Goal: Information Seeking & Learning: Check status

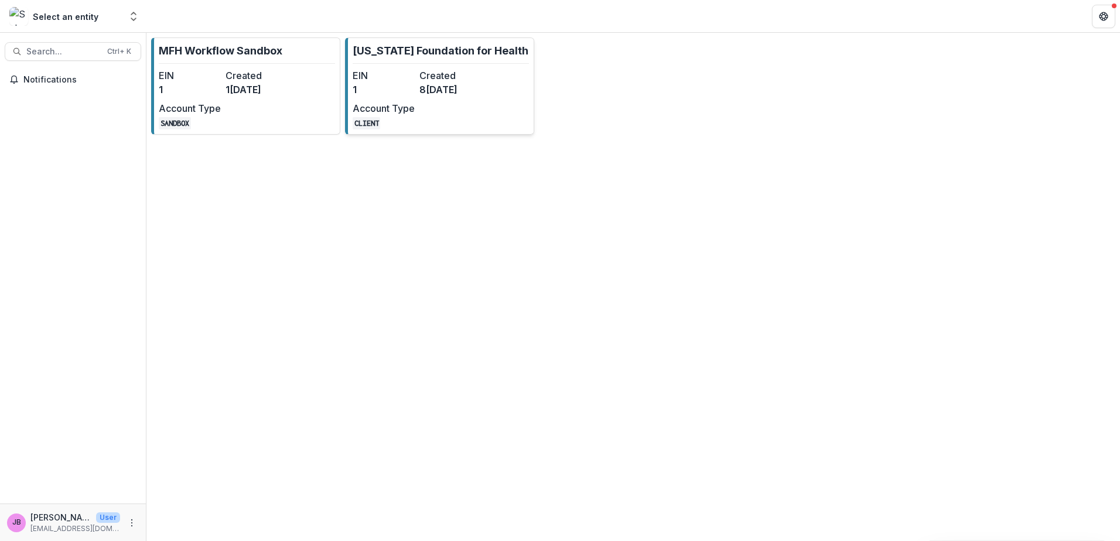
click at [436, 98] on div "EIN 1 Created 8[DATE]Account Type CLIENT" at bounding box center [417, 99] width 129 height 61
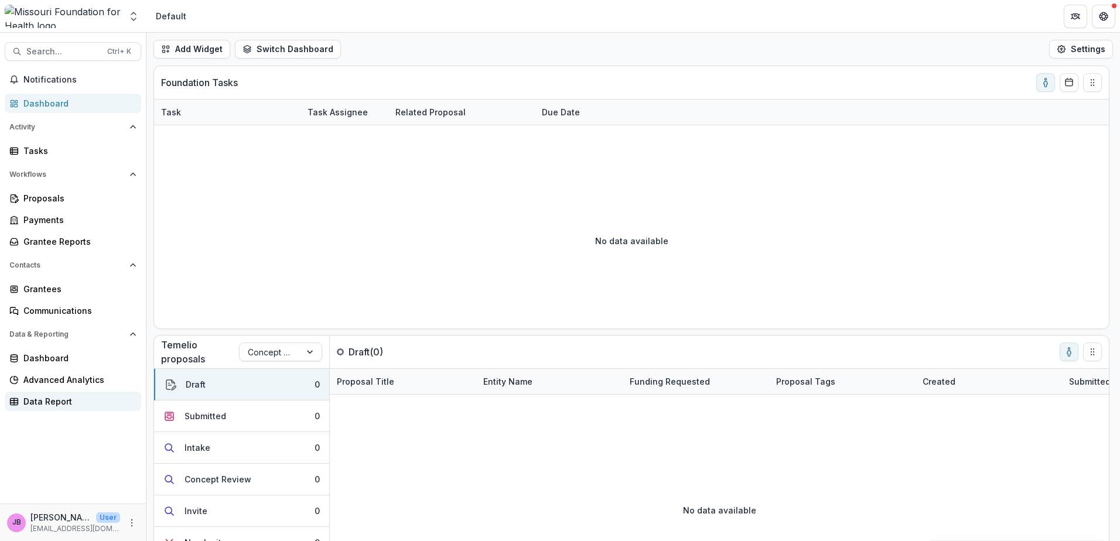
click at [43, 397] on div "Data Report" at bounding box center [77, 401] width 108 height 12
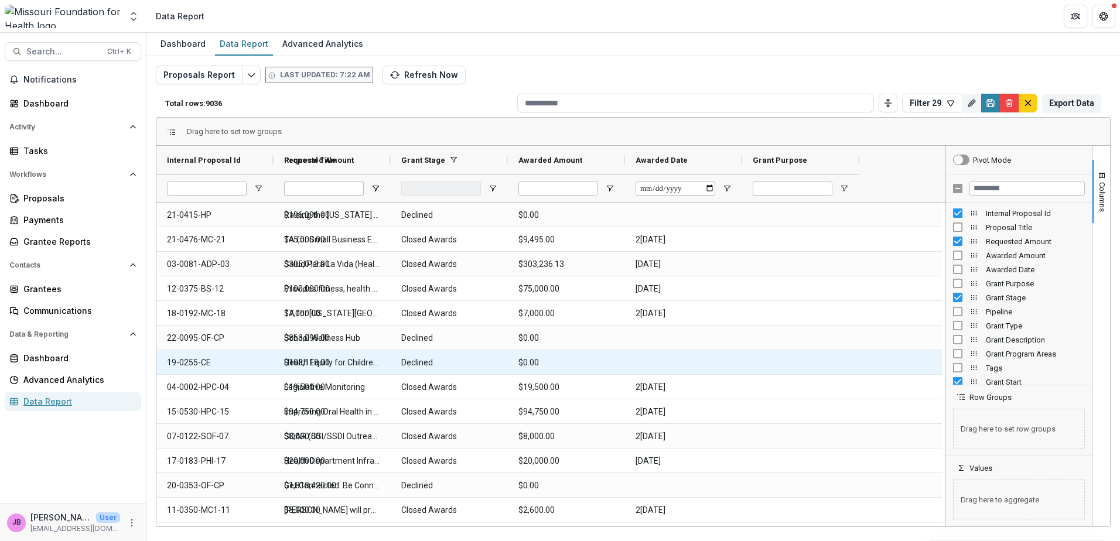
type input "**********"
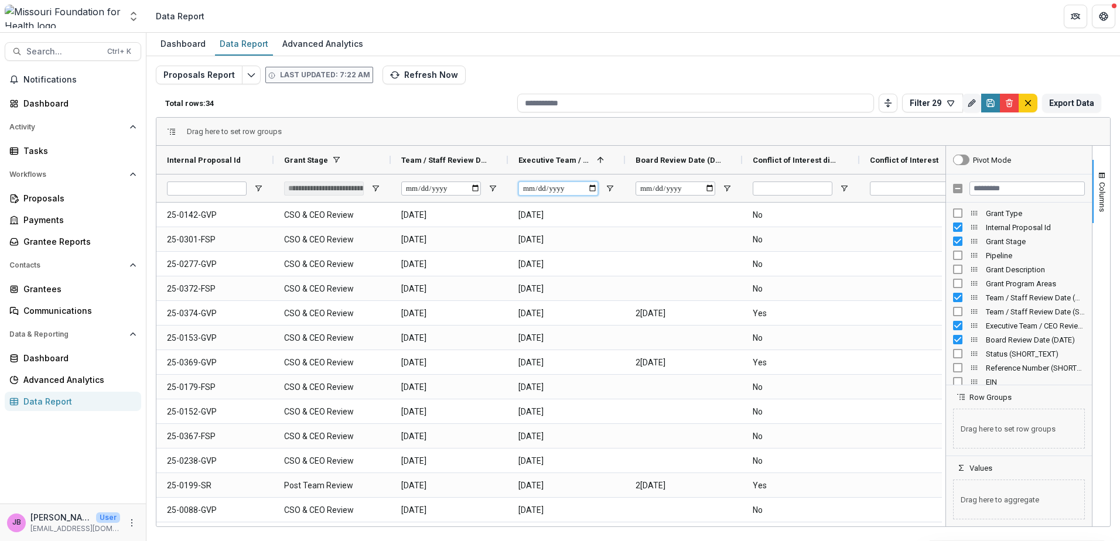
click at [592, 190] on input "Executive Team / CEO Review Date (DATE) Filter Input" at bounding box center [558, 189] width 80 height 14
type input "**********"
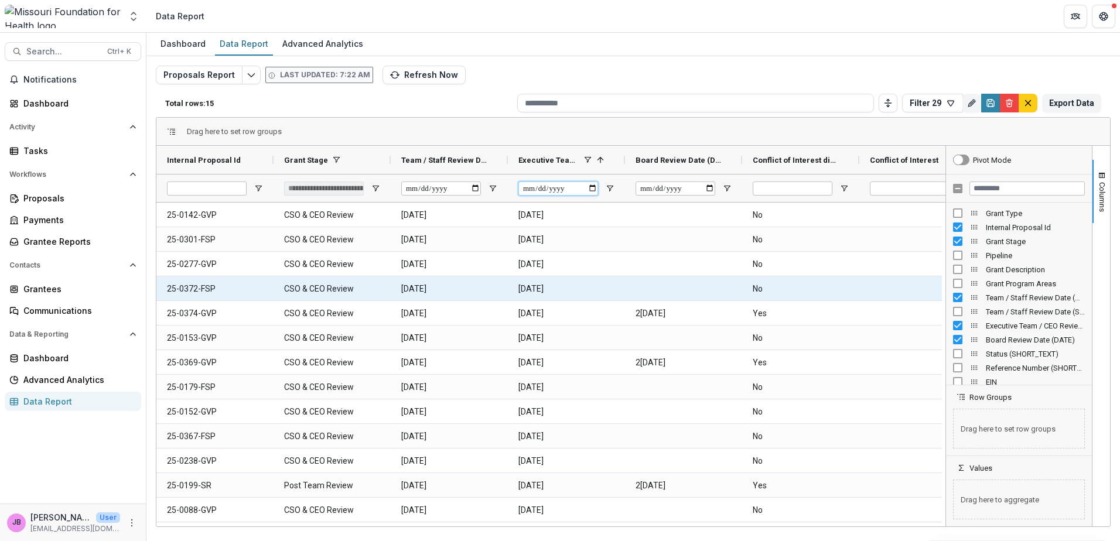
type input "**********"
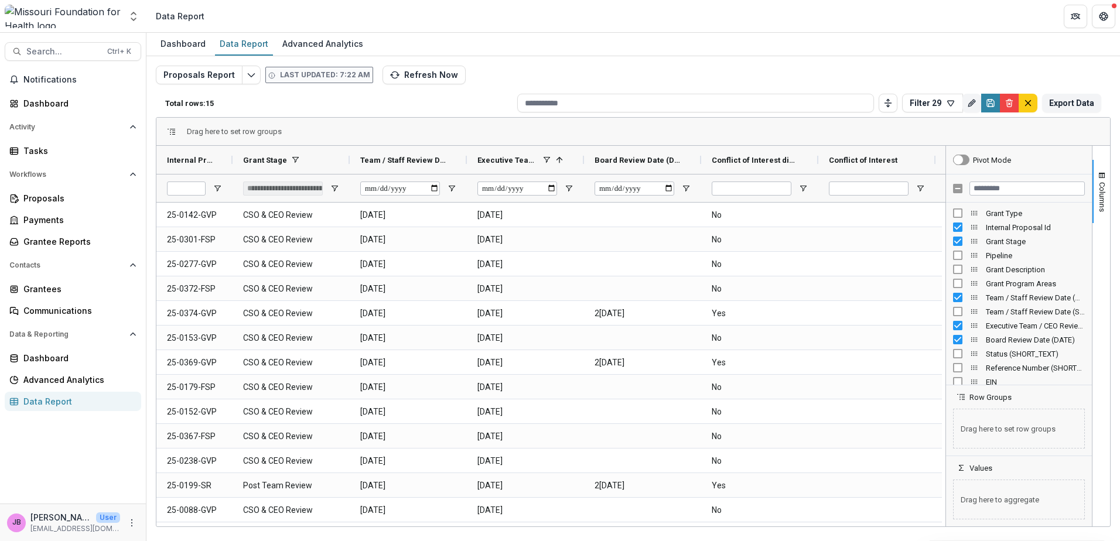
drag, startPoint x: 273, startPoint y: 162, endPoint x: 232, endPoint y: 174, distance: 42.8
click at [232, 174] on div "Internal Proposal Id Grant Stage Team / Staff Review Date (DATE)" at bounding box center [957, 174] width 1602 height 56
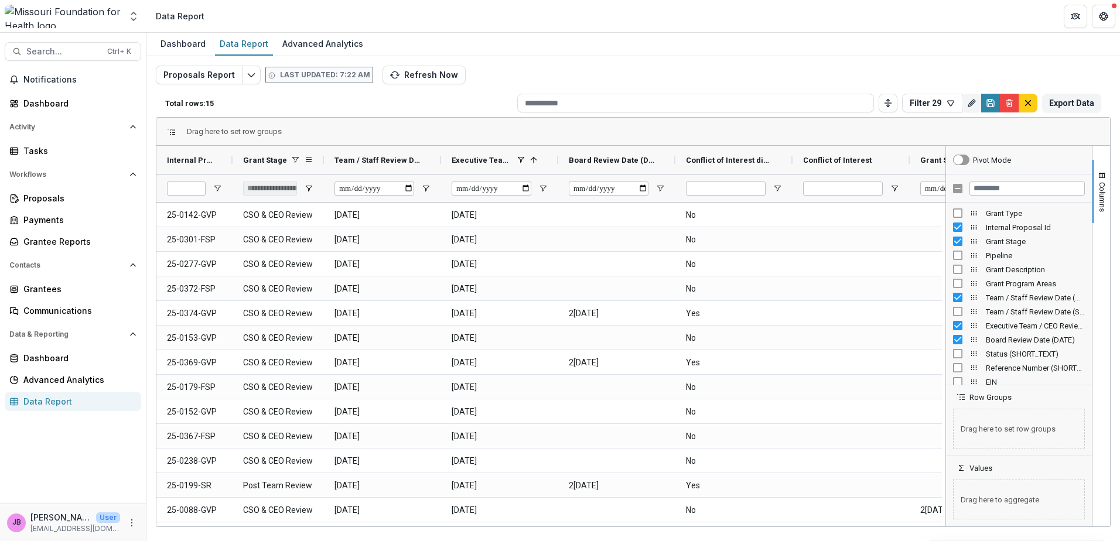
drag, startPoint x: 350, startPoint y: 162, endPoint x: 324, endPoint y: 165, distance: 25.9
click at [324, 165] on div at bounding box center [324, 160] width 5 height 28
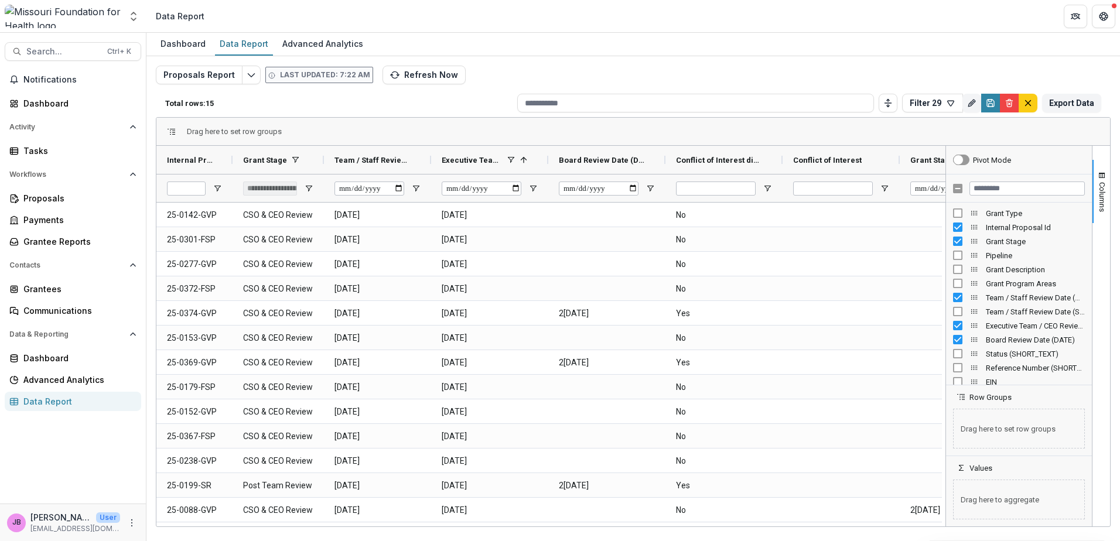
drag, startPoint x: 442, startPoint y: 165, endPoint x: 432, endPoint y: 179, distance: 16.8
click at [432, 179] on div "Internal Proposal Id Grant Stage Team / Staff Review Date (DATE)" at bounding box center [939, 174] width 1567 height 56
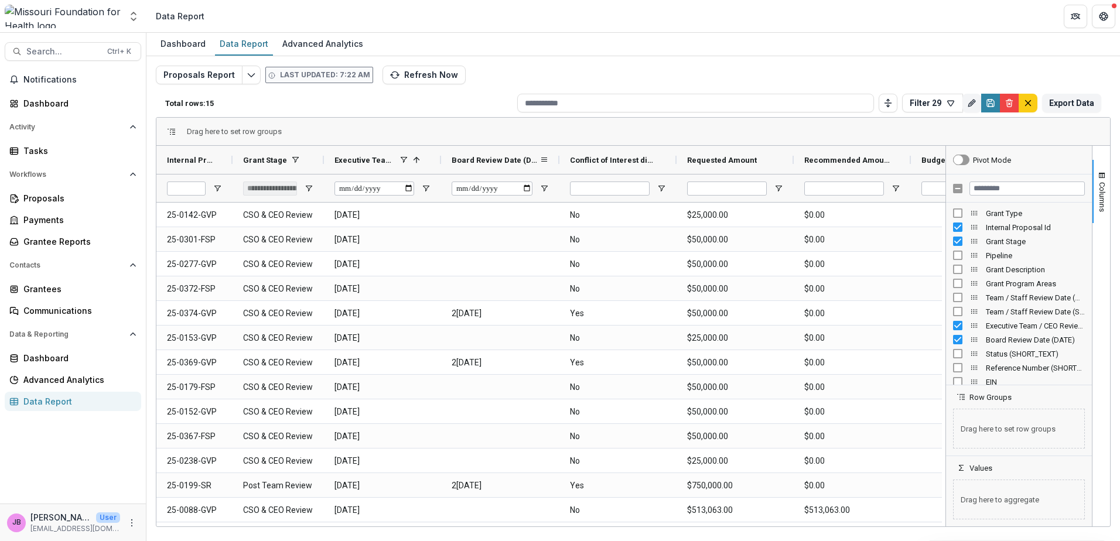
click at [561, 160] on div at bounding box center [559, 160] width 5 height 28
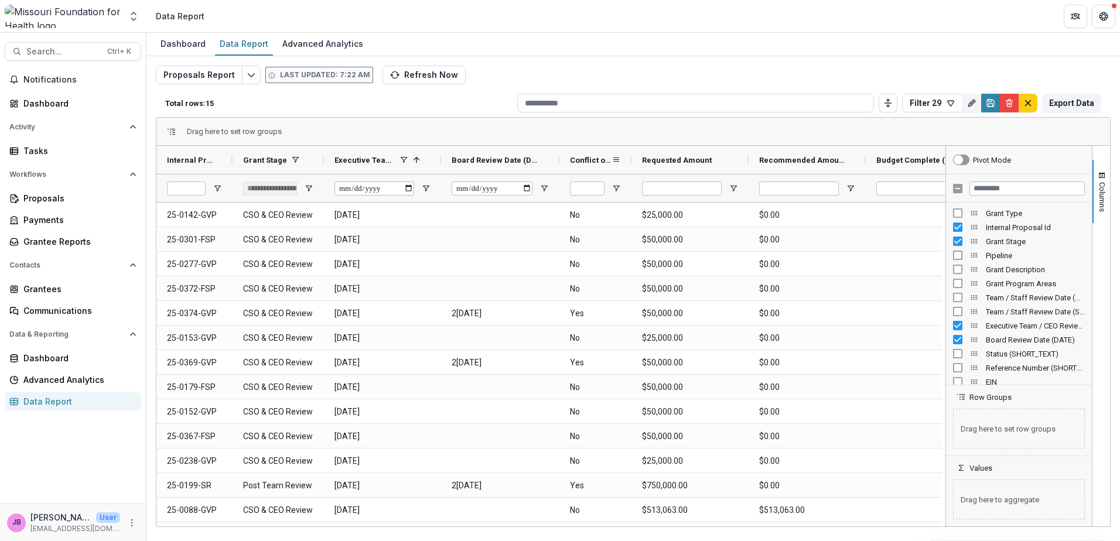
drag, startPoint x: 676, startPoint y: 162, endPoint x: 631, endPoint y: 169, distance: 45.7
click at [631, 169] on div at bounding box center [631, 160] width 5 height 28
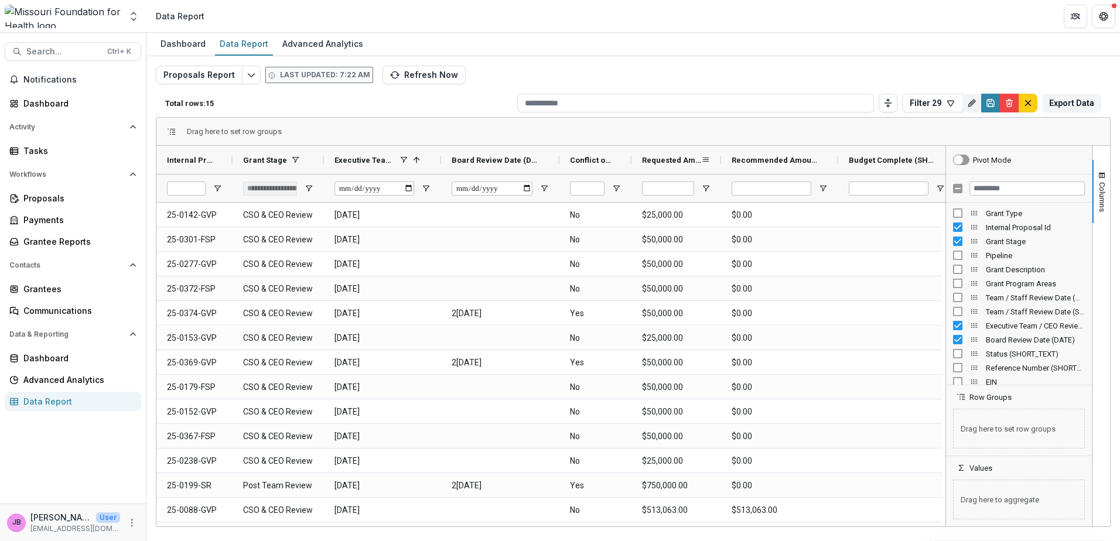
drag, startPoint x: 748, startPoint y: 160, endPoint x: 720, endPoint y: 167, distance: 28.3
click at [720, 167] on div at bounding box center [721, 160] width 5 height 28
click at [1099, 203] on span "Columns" at bounding box center [1102, 197] width 9 height 30
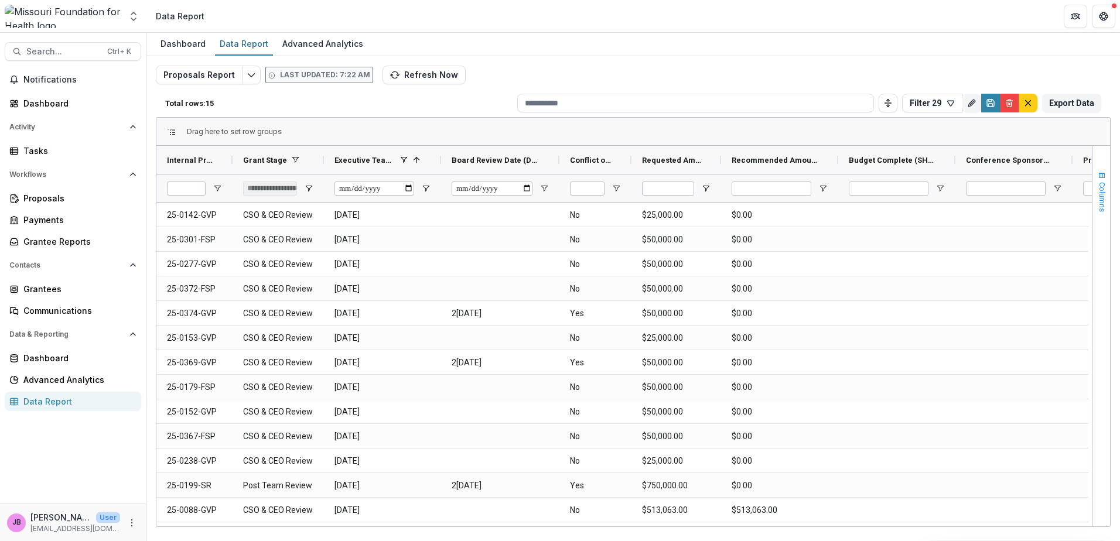
click at [1099, 197] on span "Columns" at bounding box center [1102, 197] width 9 height 30
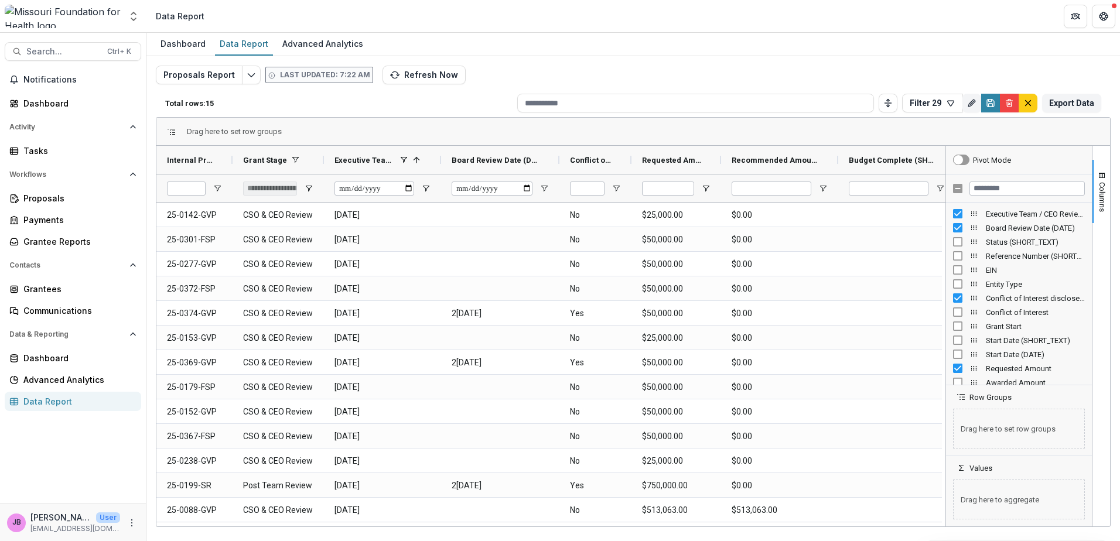
scroll to position [117, 0]
click at [1037, 190] on input "Filter Columns Input" at bounding box center [1026, 189] width 115 height 14
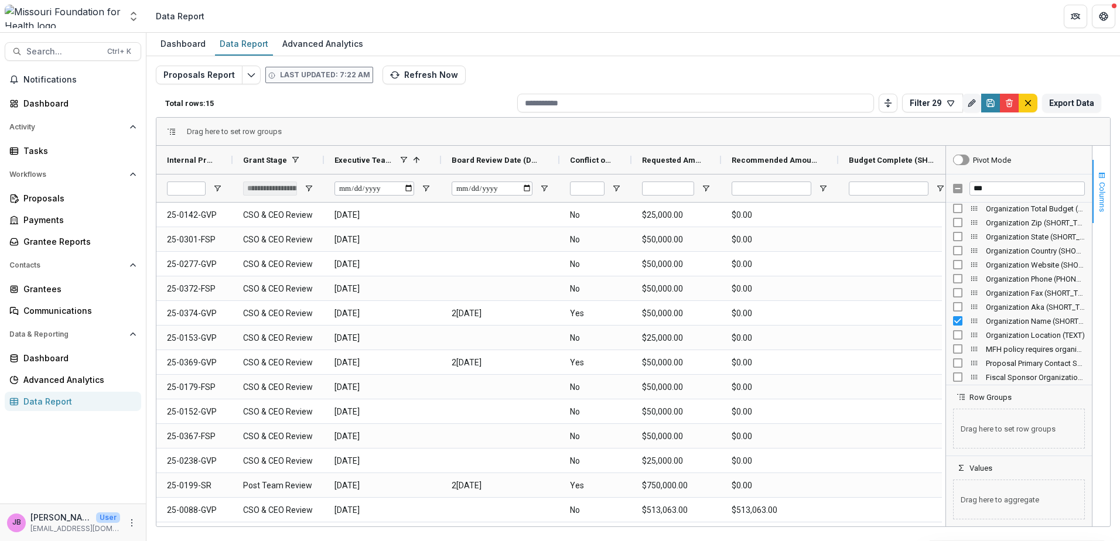
click at [1107, 202] on button "Columns" at bounding box center [1101, 191] width 18 height 63
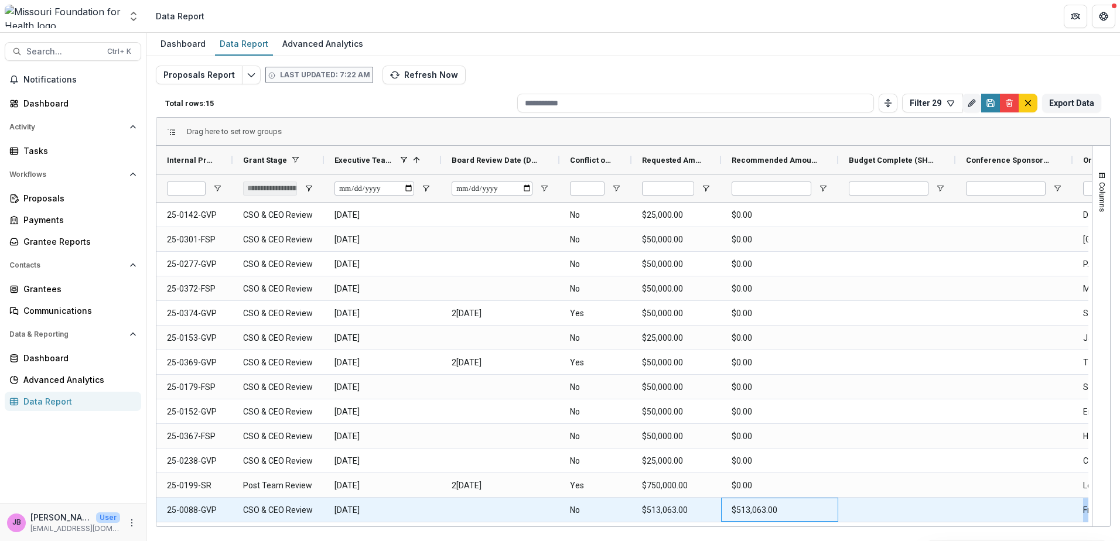
scroll to position [49, 0]
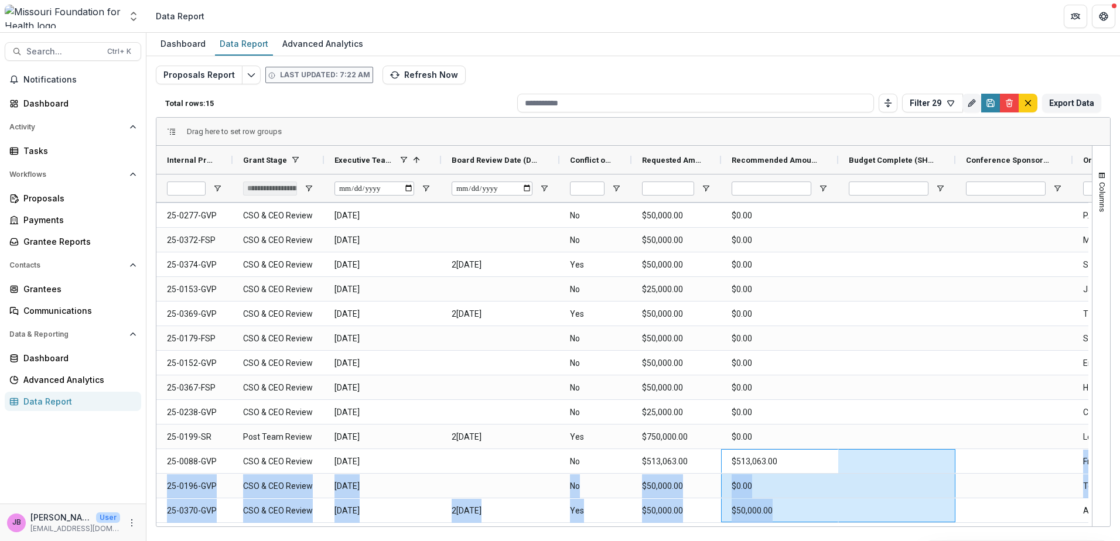
drag, startPoint x: 805, startPoint y: 521, endPoint x: 856, endPoint y: 521, distance: 51.0
click at [856, 521] on div "25-0142-GVP CSO & CEO Review 2[DATE] No $25,000.00 $0.00 Dads Against Crime 25-…" at bounding box center [789, 338] width 1267 height 369
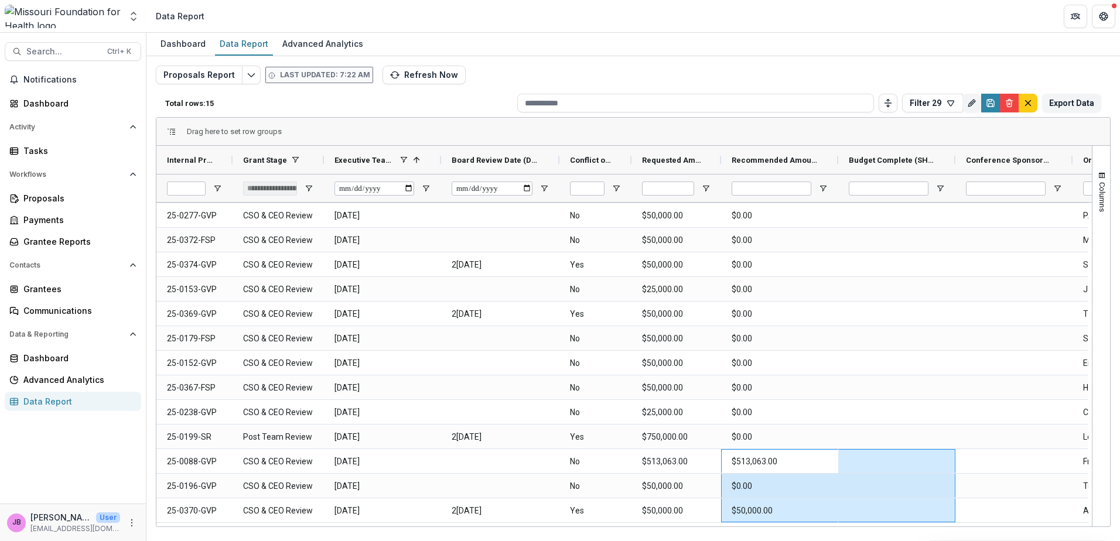
drag, startPoint x: 856, startPoint y: 521, endPoint x: 823, endPoint y: 539, distance: 37.5
click at [823, 539] on div "Dashboard Data Report Advanced Analytics Proposals Report Last updated: 7:22 AM…" at bounding box center [632, 287] width 973 height 508
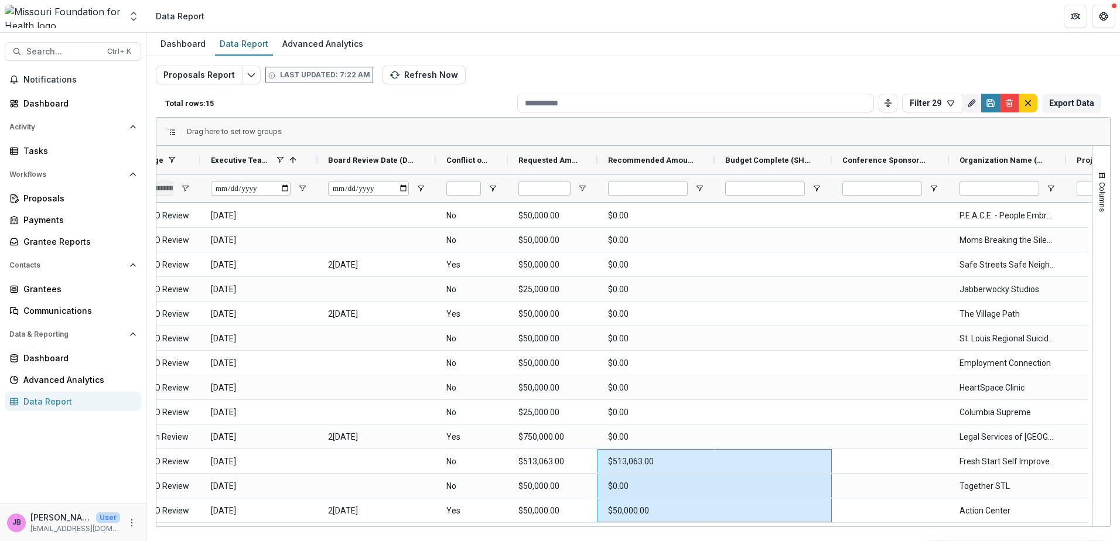
scroll to position [0, 0]
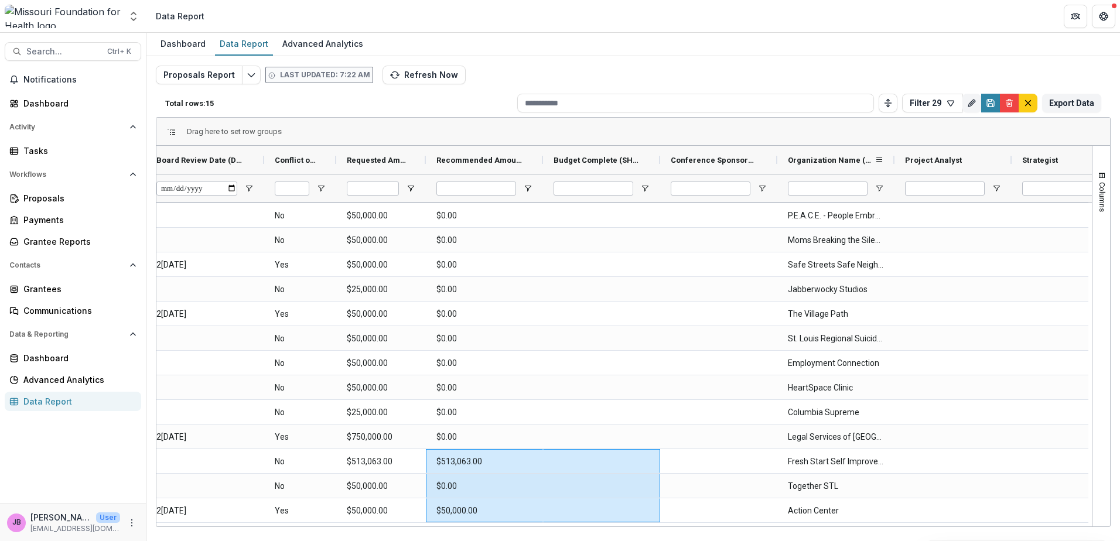
click at [829, 162] on span "Organization Name (SHORT_TEXT)" at bounding box center [831, 160] width 87 height 9
click at [870, 158] on span at bounding box center [869, 159] width 9 height 9
click at [870, 158] on span "Organization Name (SHORT_TEXT)" at bounding box center [831, 160] width 87 height 9
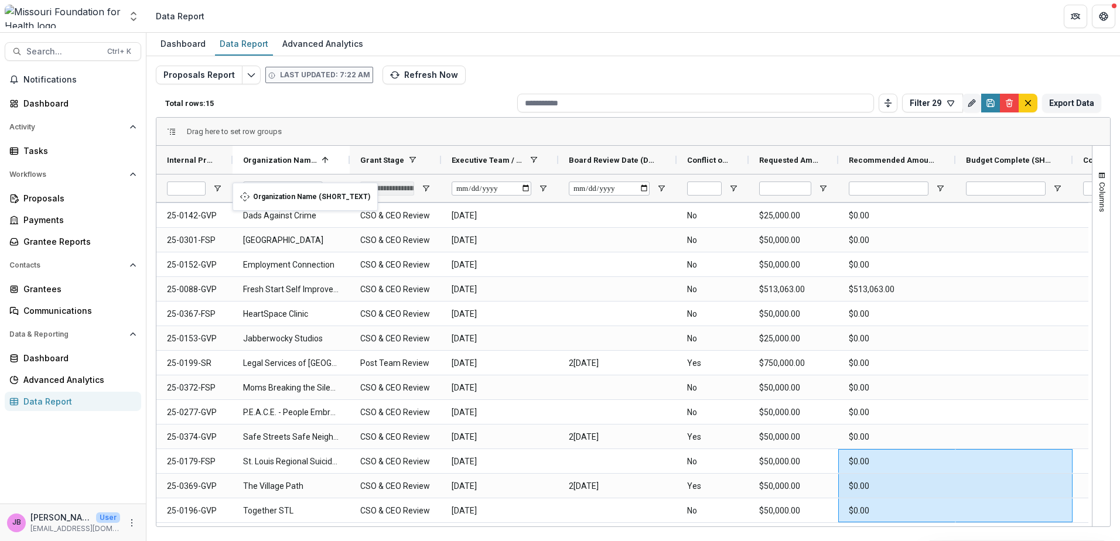
drag, startPoint x: 848, startPoint y: 159, endPoint x: 238, endPoint y: 190, distance: 610.5
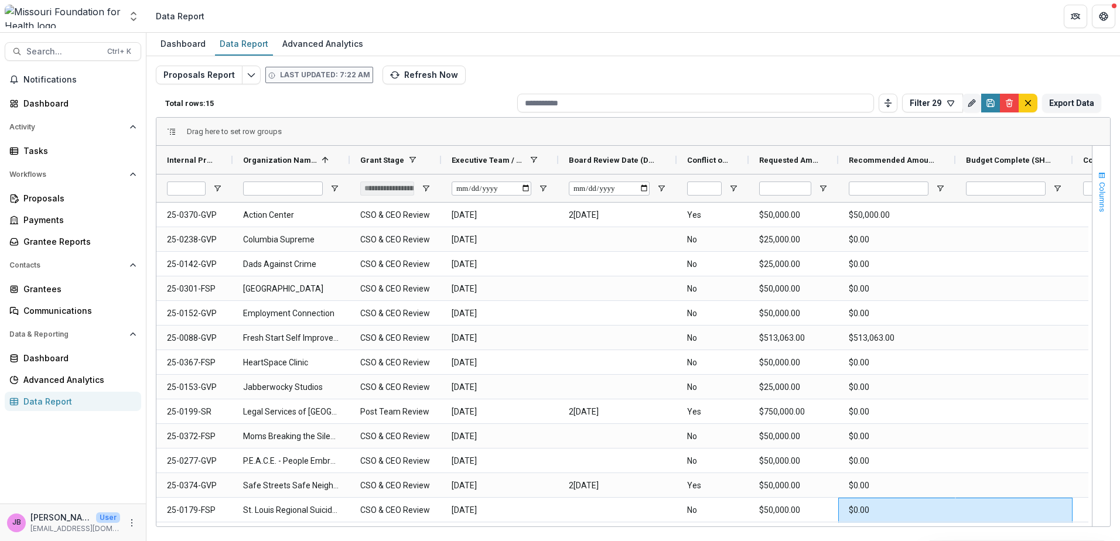
click at [1101, 206] on span "Columns" at bounding box center [1102, 197] width 9 height 30
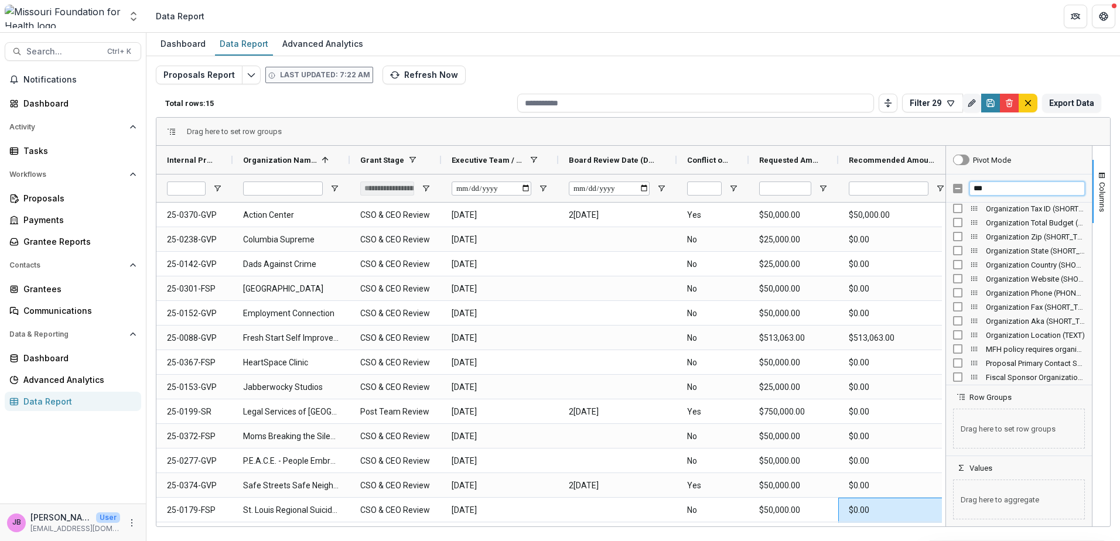
click at [1009, 189] on input "***" at bounding box center [1026, 189] width 115 height 14
type input "*"
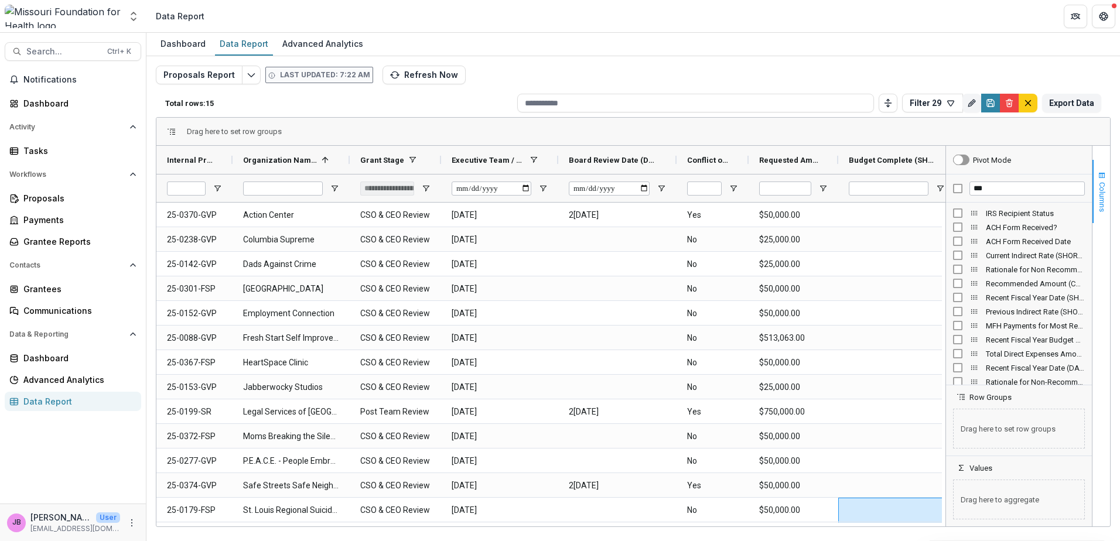
click at [1102, 198] on span "Columns" at bounding box center [1102, 197] width 9 height 30
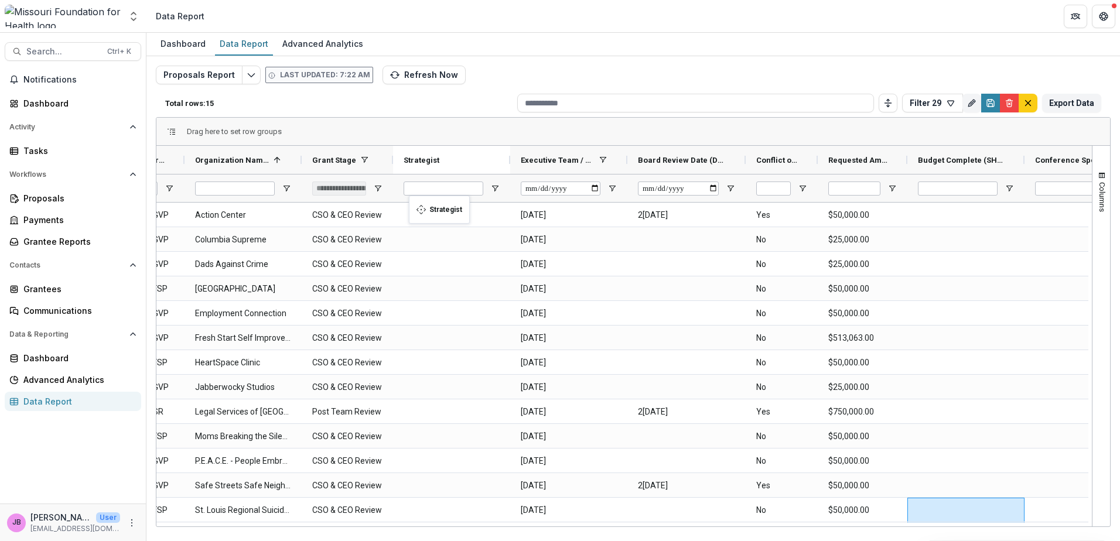
drag, startPoint x: 1024, startPoint y: 159, endPoint x: 415, endPoint y: 203, distance: 610.7
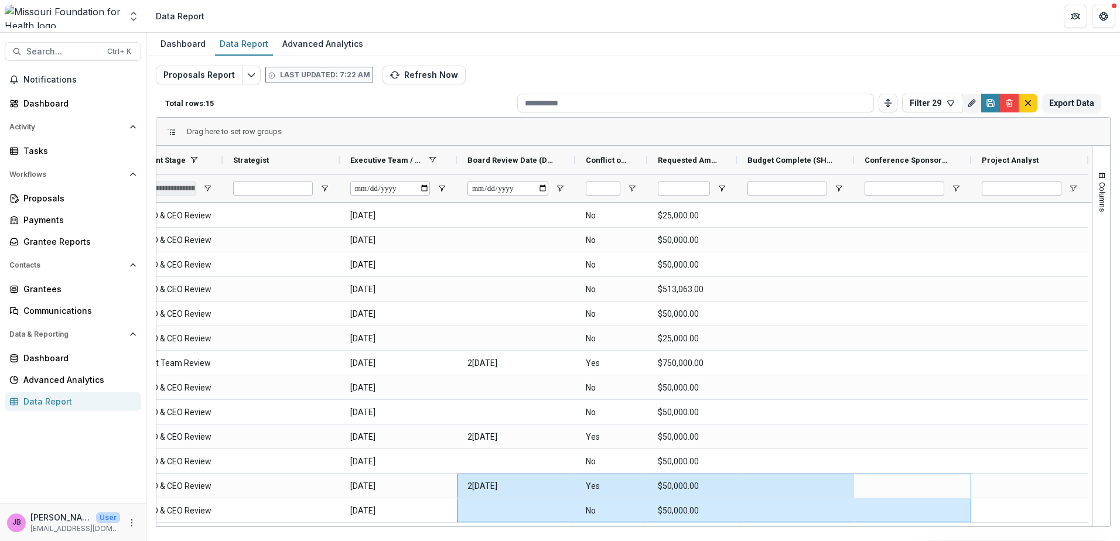
drag, startPoint x: 954, startPoint y: 522, endPoint x: 507, endPoint y: 508, distance: 447.1
click at [503, 521] on div "Action Center CSO & CEO Review 2[DATE] 2[DATE] Yes $50,000.00 Columbia Supreme …" at bounding box center [513, 338] width 1150 height 369
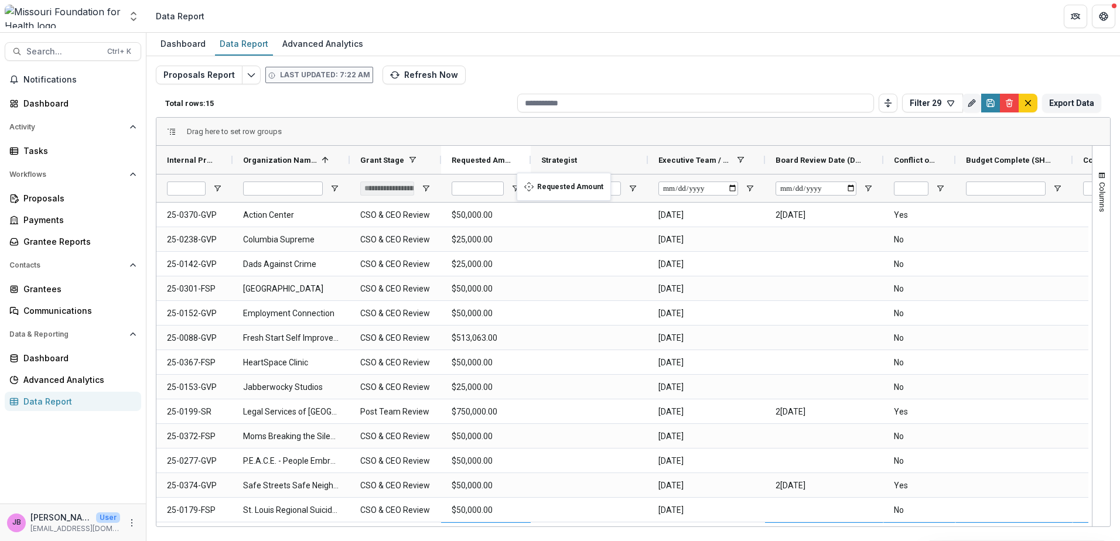
drag, startPoint x: 911, startPoint y: 160, endPoint x: 522, endPoint y: 180, distance: 389.4
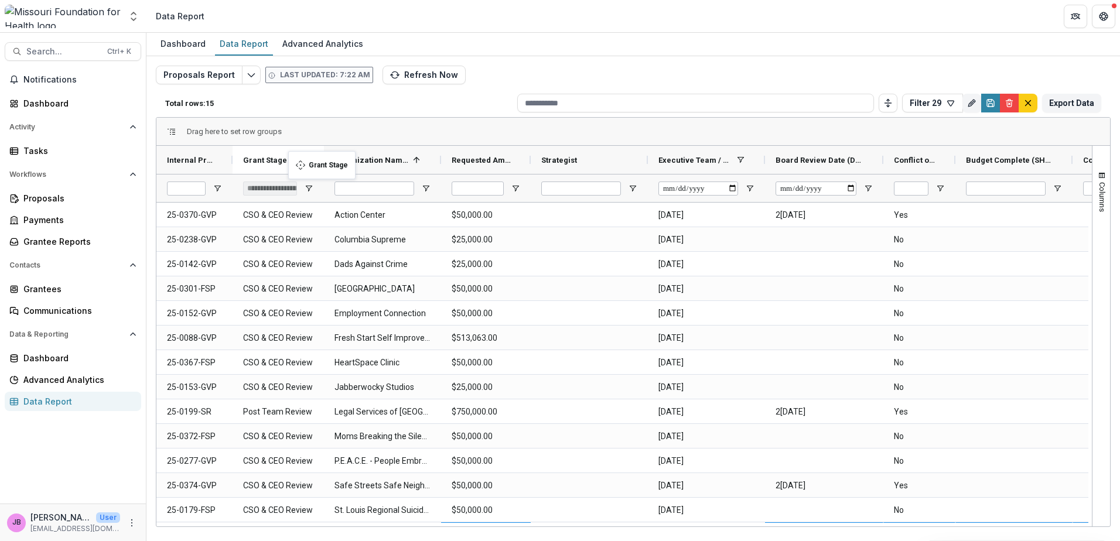
drag, startPoint x: 391, startPoint y: 159, endPoint x: 294, endPoint y: 158, distance: 96.6
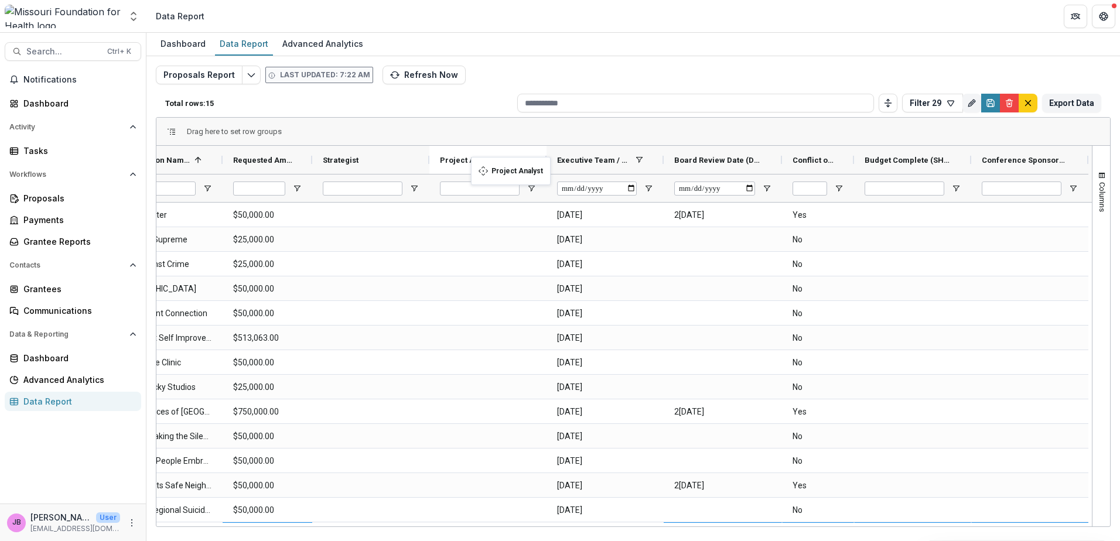
drag, startPoint x: 1014, startPoint y: 158, endPoint x: 477, endPoint y: 164, distance: 537.1
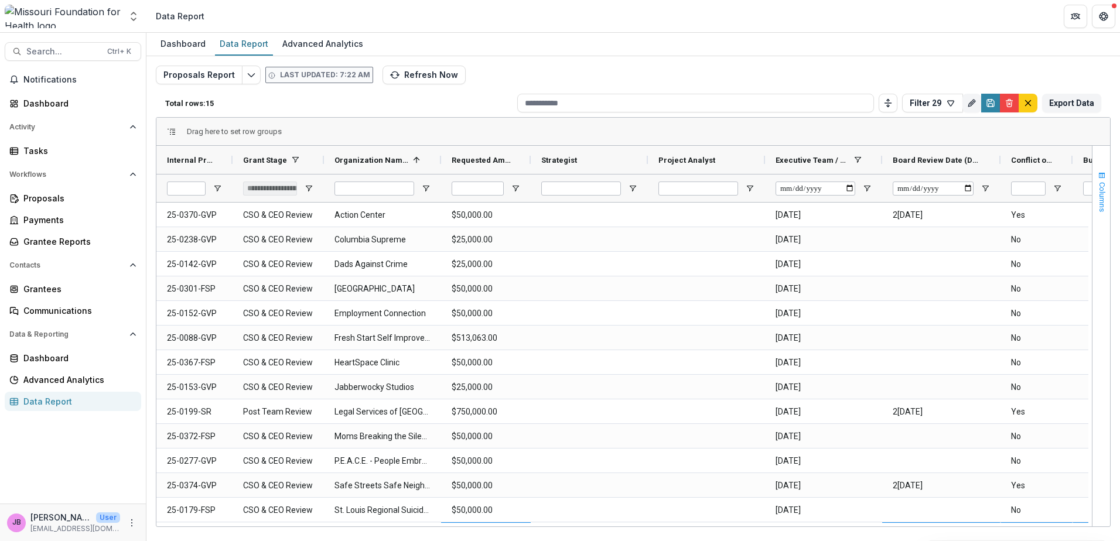
click at [1101, 205] on span "Columns" at bounding box center [1102, 197] width 9 height 30
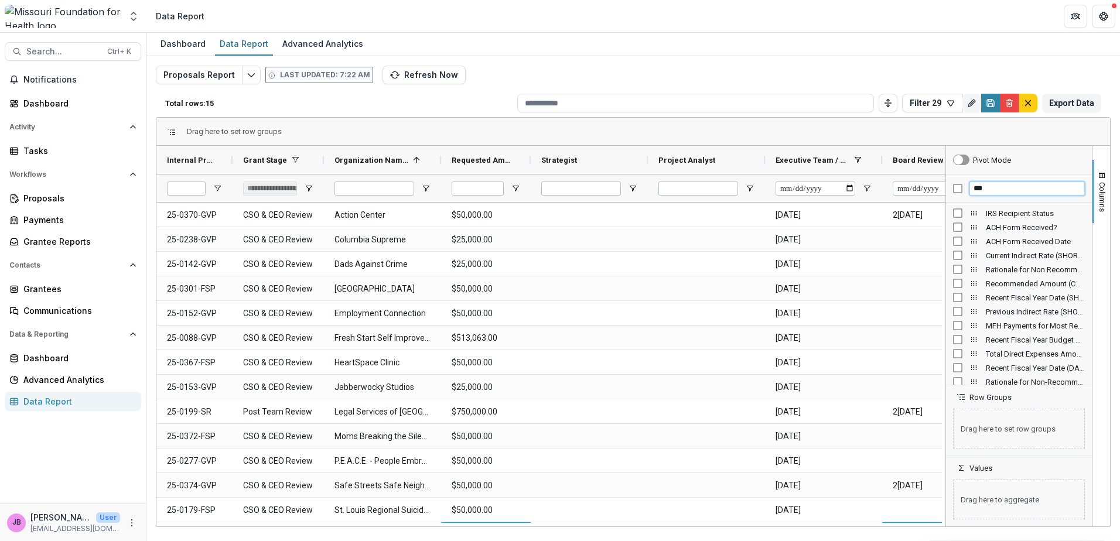
click at [1029, 190] on input "***" at bounding box center [1026, 189] width 115 height 14
type input "*"
type input "**"
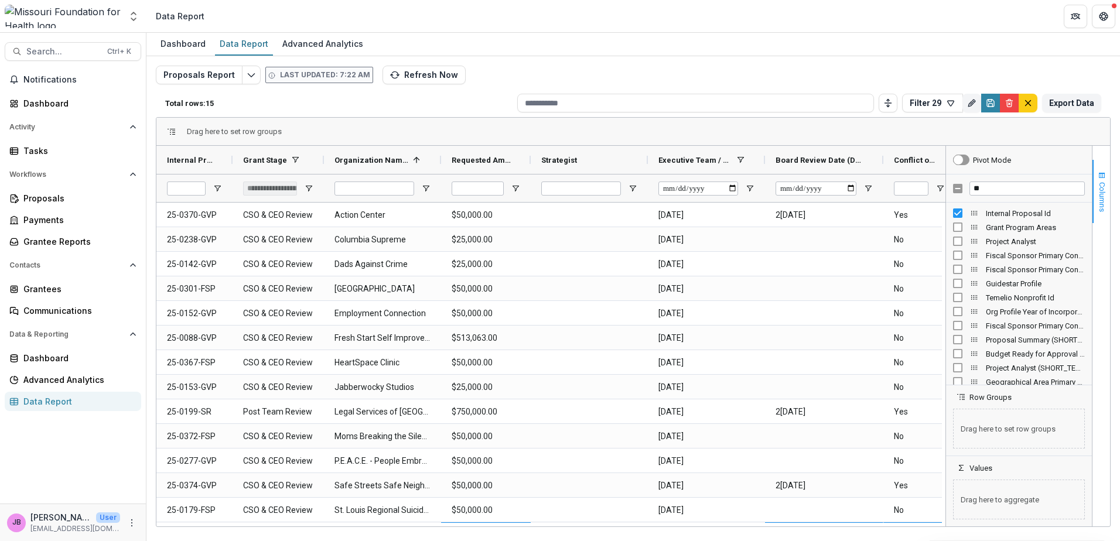
click at [1098, 183] on span "Columns" at bounding box center [1102, 197] width 9 height 30
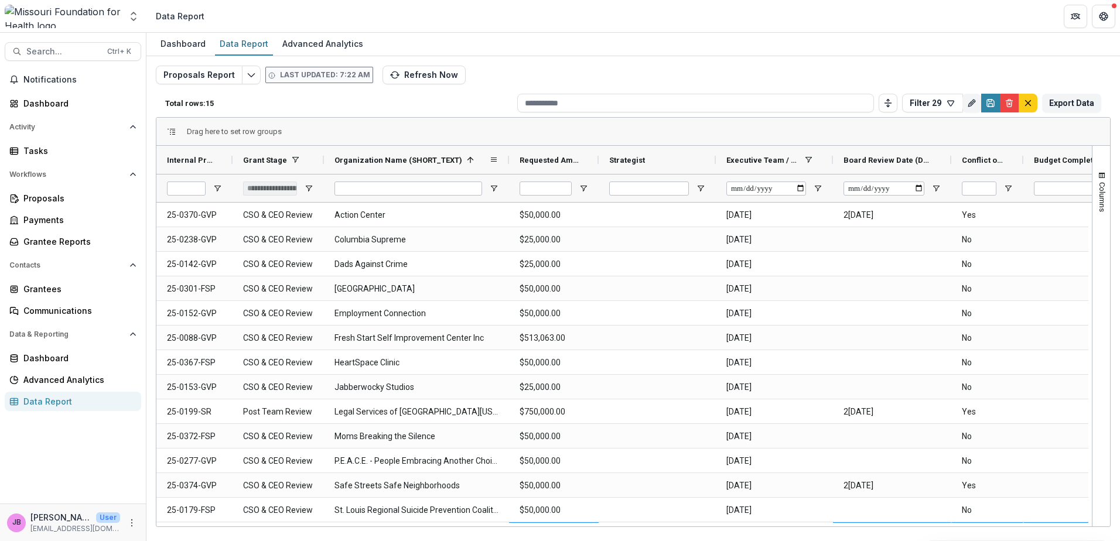
drag, startPoint x: 439, startPoint y: 160, endPoint x: 507, endPoint y: 163, distance: 68.0
click at [507, 163] on div at bounding box center [509, 160] width 5 height 28
